Goal: Task Accomplishment & Management: Use online tool/utility

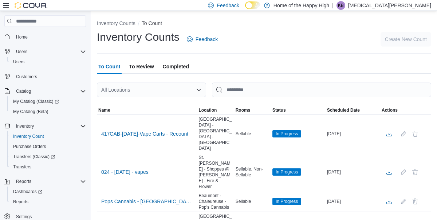
click at [154, 88] on div "All Locations" at bounding box center [151, 90] width 109 height 15
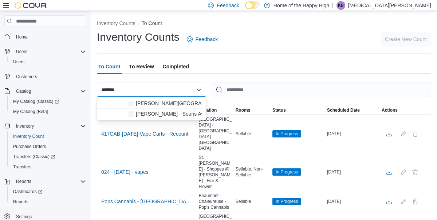
type input "*******"
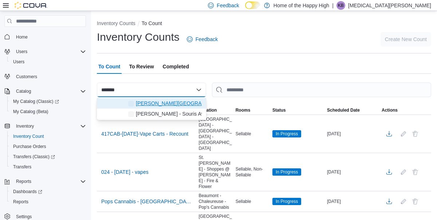
click at [181, 106] on span "Estevan - Estevan Plaza - Fire & Flower" at bounding box center [201, 103] width 130 height 7
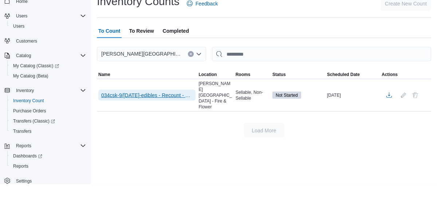
click at [163, 129] on span "034csk-9/Sept/25-edibles - Recount - Recount" at bounding box center [146, 130] width 91 height 7
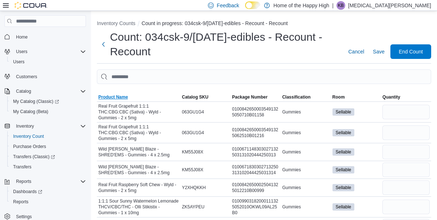
click at [116, 100] on span "Product Name" at bounding box center [113, 97] width 30 height 6
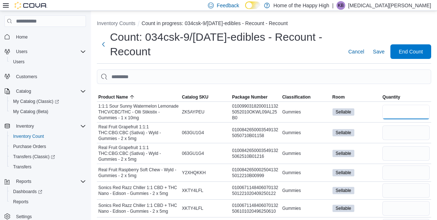
click at [397, 106] on input "number" at bounding box center [405, 112] width 47 height 15
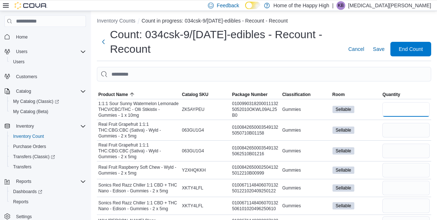
scroll to position [2, 0]
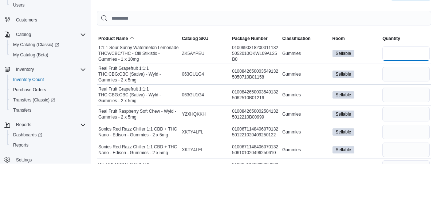
type input "*"
click at [406, 132] on input "number" at bounding box center [405, 131] width 47 height 15
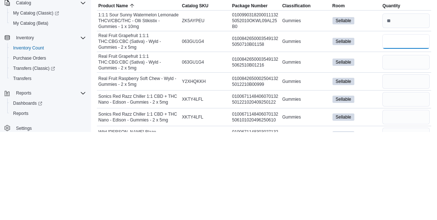
scroll to position [7, 0]
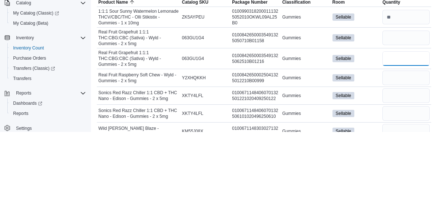
click at [406, 140] on input "number" at bounding box center [405, 147] width 47 height 15
type input "**"
click at [407, 166] on input "number" at bounding box center [405, 166] width 47 height 15
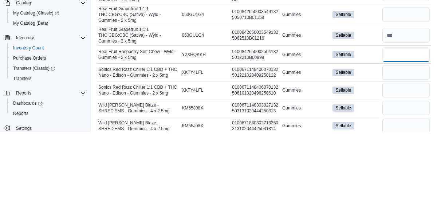
scroll to position [33, 0]
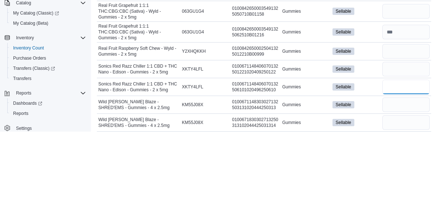
click at [403, 168] on input "number" at bounding box center [405, 175] width 47 height 15
type input "**"
click at [405, 152] on input "number" at bounding box center [405, 157] width 47 height 15
type input "*"
click at [407, 188] on input "number" at bounding box center [405, 193] width 47 height 15
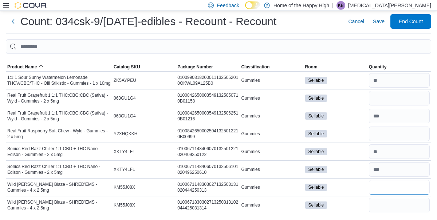
scroll to position [0, 0]
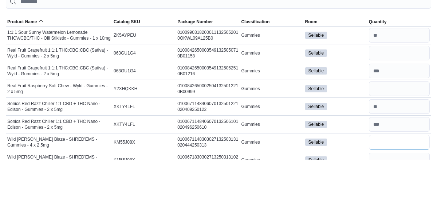
type input "*"
click at [396, 94] on input "number" at bounding box center [399, 96] width 61 height 15
type input "**"
click at [408, 117] on input "number" at bounding box center [399, 114] width 61 height 15
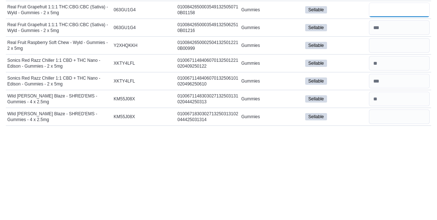
scroll to position [18, 0]
type input "*"
click at [416, 115] on input "number" at bounding box center [399, 116] width 61 height 15
click at [401, 135] on input "number" at bounding box center [399, 134] width 61 height 15
type input "*"
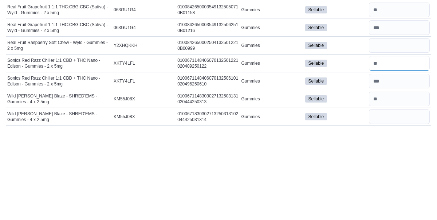
click at [398, 152] on input "number" at bounding box center [399, 152] width 61 height 15
type input "*"
click at [402, 187] on input "number" at bounding box center [399, 187] width 61 height 15
type input "*"
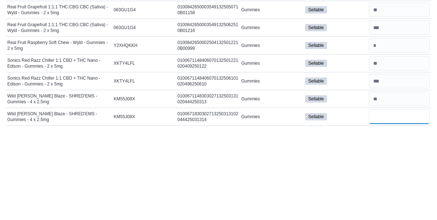
click at [390, 202] on input "number" at bounding box center [399, 205] width 61 height 15
type input "*"
click at [400, 186] on input "number" at bounding box center [399, 187] width 61 height 15
click at [411, 153] on input "number" at bounding box center [399, 152] width 61 height 15
click at [393, 154] on input "number" at bounding box center [399, 152] width 61 height 15
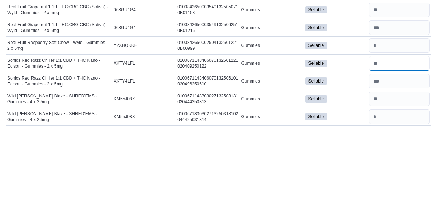
click at [396, 155] on input "number" at bounding box center [399, 152] width 61 height 15
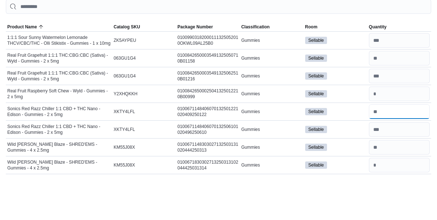
type input "*"
click at [402, 113] on input "number" at bounding box center [399, 116] width 61 height 15
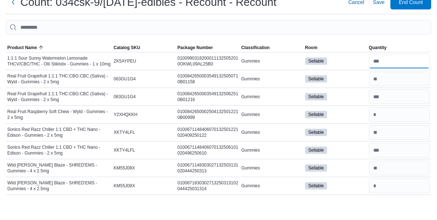
click at [405, 78] on input "number" at bounding box center [399, 80] width 61 height 15
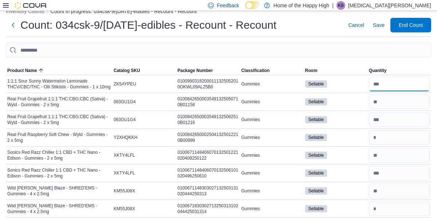
type input "**"
click at [374, 25] on span "Save" at bounding box center [379, 24] width 12 height 7
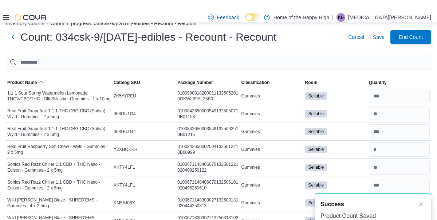
scroll to position [0, 0]
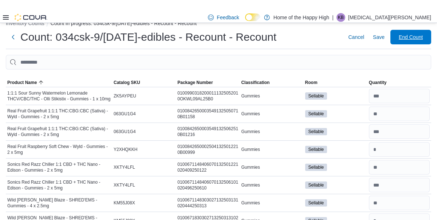
click at [422, 29] on span "End Count" at bounding box center [411, 24] width 24 height 7
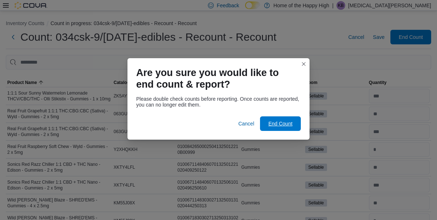
click at [288, 120] on span "End Count" at bounding box center [280, 123] width 24 height 7
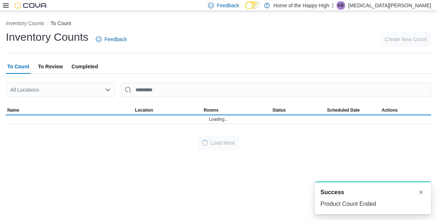
click at [419, 9] on p "Kyra Barabash" at bounding box center [389, 5] width 83 height 9
click at [344, 8] on span "KB" at bounding box center [341, 5] width 6 height 9
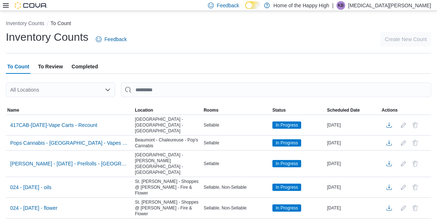
click at [402, 9] on p "Kyra Barabash" at bounding box center [389, 5] width 83 height 9
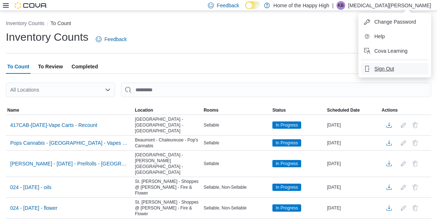
click at [381, 67] on span "Sign Out" at bounding box center [384, 68] width 20 height 7
